Goal: Check status

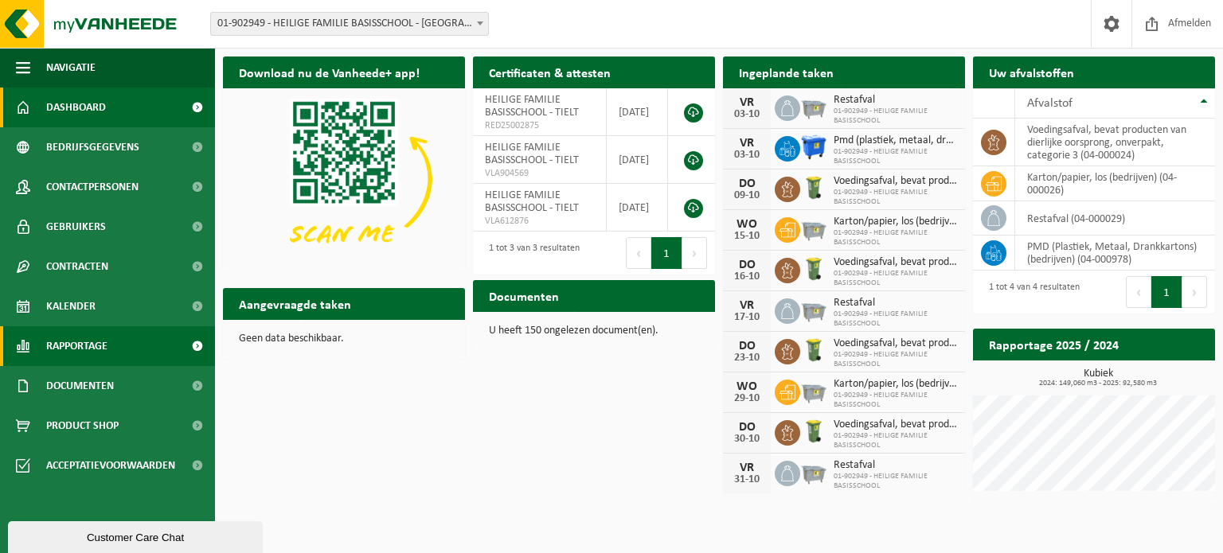
click at [94, 341] on span "Rapportage" at bounding box center [76, 346] width 61 height 40
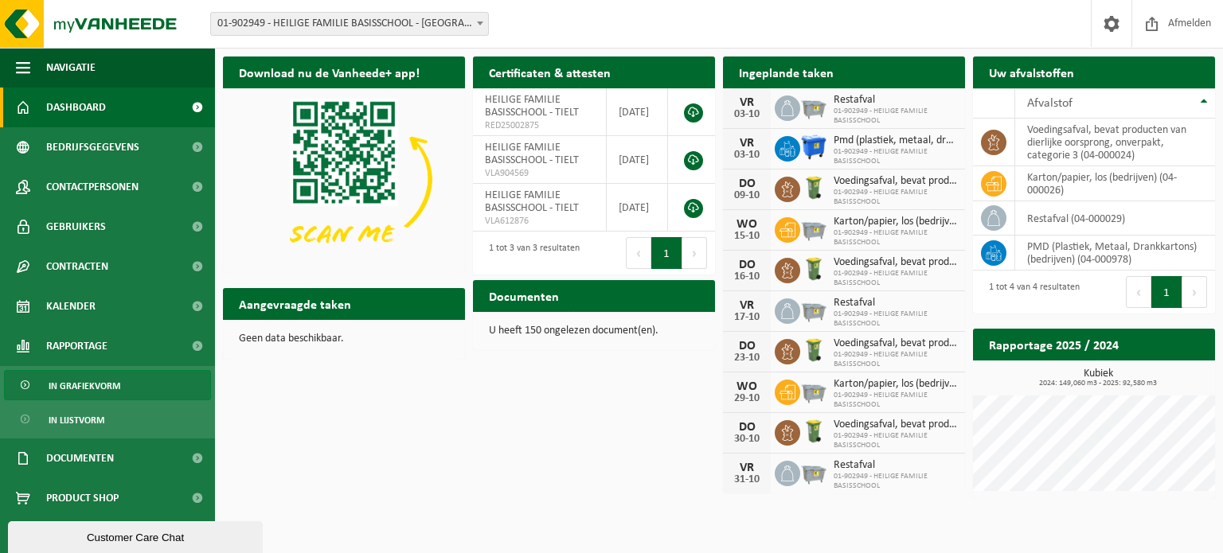
click at [94, 383] on span "In grafiekvorm" at bounding box center [85, 386] width 72 height 30
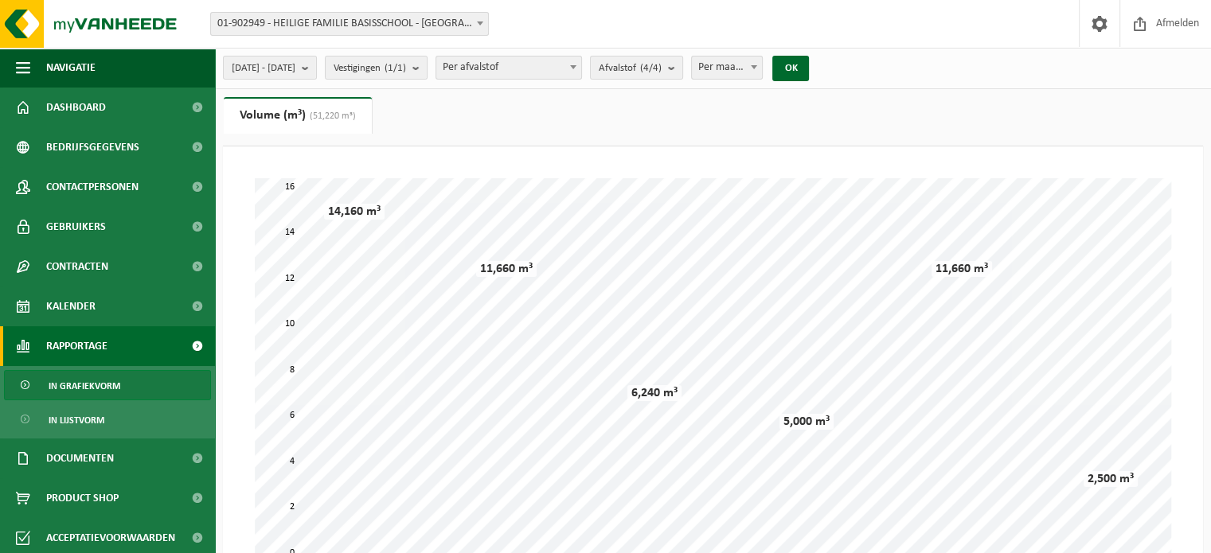
click at [384, 28] on span "01-902949 - HEILIGE FAMILIE BASISSCHOOL - [GEOGRAPHIC_DATA]" at bounding box center [349, 24] width 277 height 22
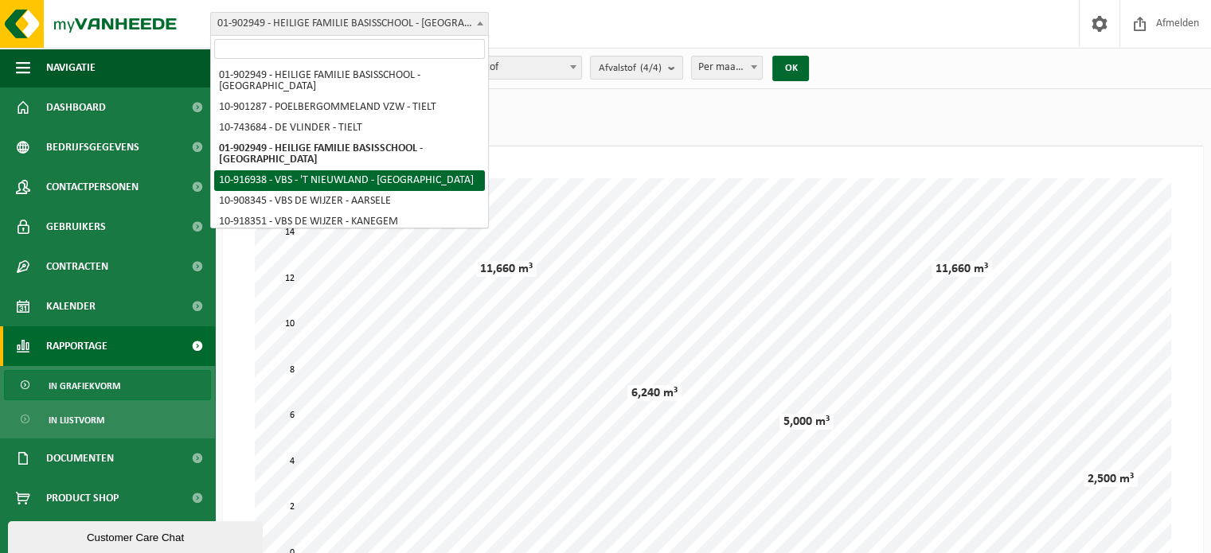
select select "127772"
